Goal: Task Accomplishment & Management: Complete application form

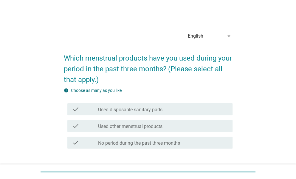
click at [201, 37] on div "English" at bounding box center [196, 35] width 16 height 5
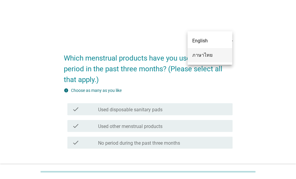
click at [199, 58] on div "ภาษาไทย" at bounding box center [210, 55] width 35 height 7
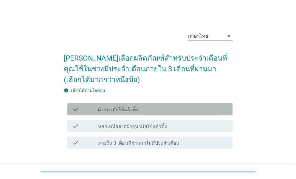
click at [136, 109] on div "check_box_outline_blank ผ้าอนามัยใช้แล้วทิ้ง" at bounding box center [163, 109] width 130 height 7
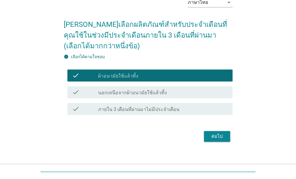
scroll to position [39, 0]
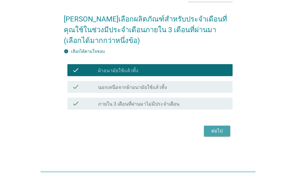
click at [222, 134] on button "ต่อไป" at bounding box center [217, 131] width 26 height 11
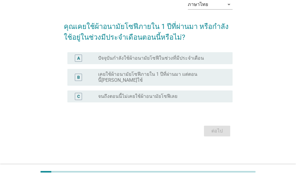
scroll to position [0, 0]
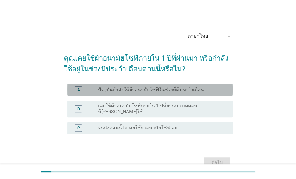
click at [212, 87] on div "radio_button_unchecked ปัจจุบันกำลังใช้ผ้าอนามัยโซฟีในช่วงที่มีประจำเดือน" at bounding box center [160, 90] width 125 height 6
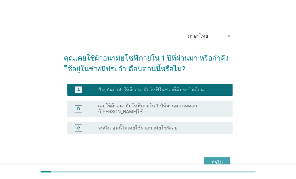
click at [217, 159] on div "ต่อไป" at bounding box center [217, 162] width 17 height 7
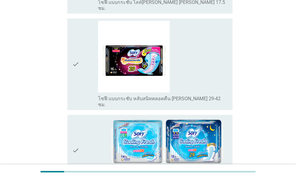
scroll to position [708, 0]
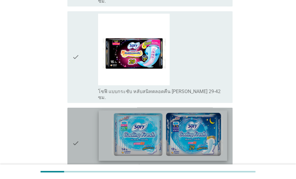
click at [182, 110] on img at bounding box center [163, 135] width 129 height 51
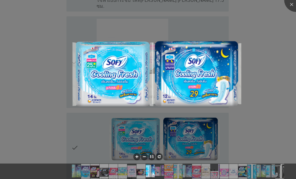
click at [267, 52] on div at bounding box center [148, 89] width 296 height 179
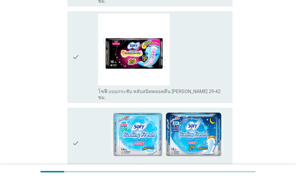
click at [88, 127] on div "check" at bounding box center [85, 143] width 26 height 66
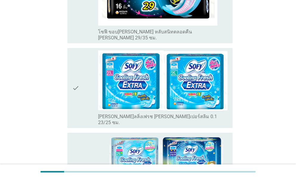
scroll to position [1913, 0]
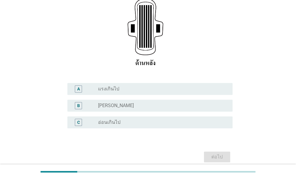
scroll to position [119, 0]
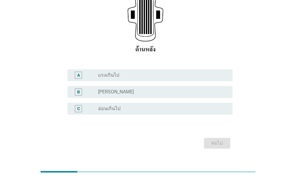
click at [104, 89] on label "[PERSON_NAME]" at bounding box center [116, 92] width 36 height 6
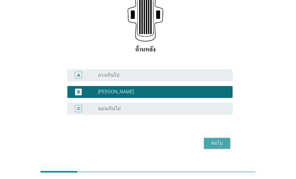
click at [211, 143] on div "ต่อไป" at bounding box center [217, 143] width 17 height 7
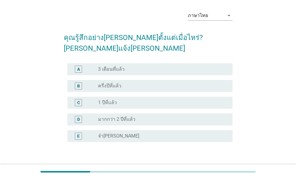
scroll to position [30, 0]
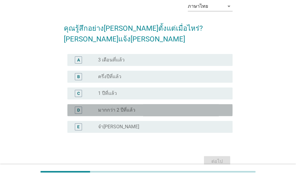
click at [220, 107] on div "radio_button_unchecked มากกว่า 2 ปีที่แล้ว" at bounding box center [160, 110] width 125 height 6
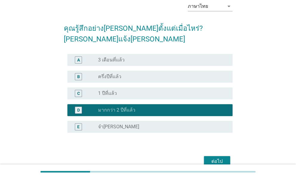
click at [225, 158] on div "ต่อไป" at bounding box center [217, 161] width 17 height 7
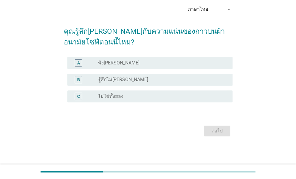
scroll to position [0, 0]
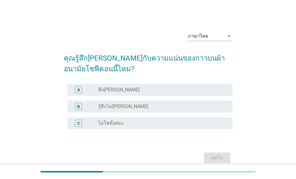
click at [131, 88] on div "radio_button_unchecked พึง[PERSON_NAME]" at bounding box center [160, 90] width 125 height 6
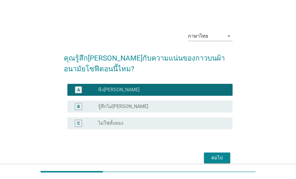
click at [211, 158] on div "ต่อไป" at bounding box center [217, 157] width 17 height 7
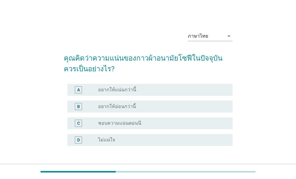
click at [185, 69] on h2 "คุณคิดว่าความแน่นของกาวผ้าอนามัยโซฟีในปัจจุบันควรเป็นอย่างไร?" at bounding box center [148, 60] width 169 height 27
click at [177, 123] on div "radio_button_unchecked ชอบความแน่นตอนนี" at bounding box center [160, 123] width 125 height 6
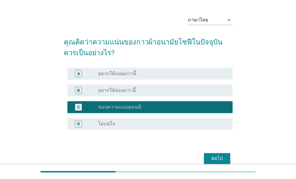
scroll to position [30, 0]
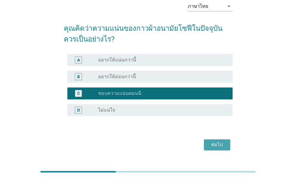
click at [213, 147] on div "ต่อไป" at bounding box center [217, 144] width 17 height 7
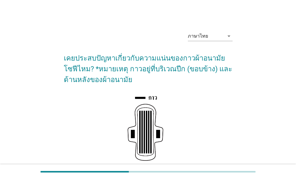
click at [185, 58] on h2 "เคยประสบปัญหาเกี่ยวกับความแน่นของกาวผ้าอนามัยโซฟีไหม? *หมายเหตุ กาวอยู่ที่บริเว…" at bounding box center [148, 66] width 169 height 38
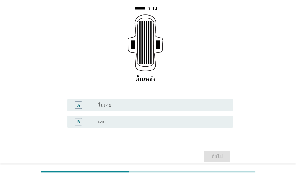
click at [169, 111] on div "A radio_button_unchecked ไม่เคย" at bounding box center [148, 105] width 169 height 17
click at [181, 107] on div "radio_button_unchecked ไม่เคย" at bounding box center [160, 105] width 125 height 6
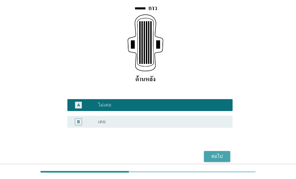
click at [219, 157] on div "ต่อไป" at bounding box center [217, 156] width 17 height 7
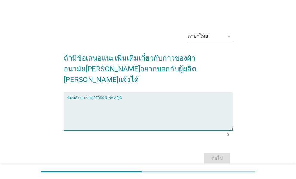
click at [141, 99] on textarea "พิมพ์คำตอบของคุณ ที่นี่" at bounding box center [149, 114] width 165 height 31
type textarea "ทำดีแล้ว"
click at [217, 153] on button "ต่อไป" at bounding box center [217, 158] width 26 height 11
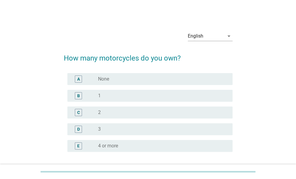
click at [155, 75] on div "A radio_button_unchecked None" at bounding box center [149, 79] width 165 height 12
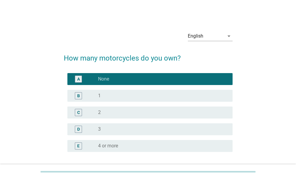
scroll to position [50, 0]
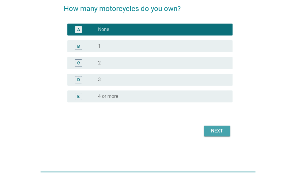
click at [213, 128] on div "Next" at bounding box center [217, 130] width 17 height 7
